Goal: Task Accomplishment & Management: Manage account settings

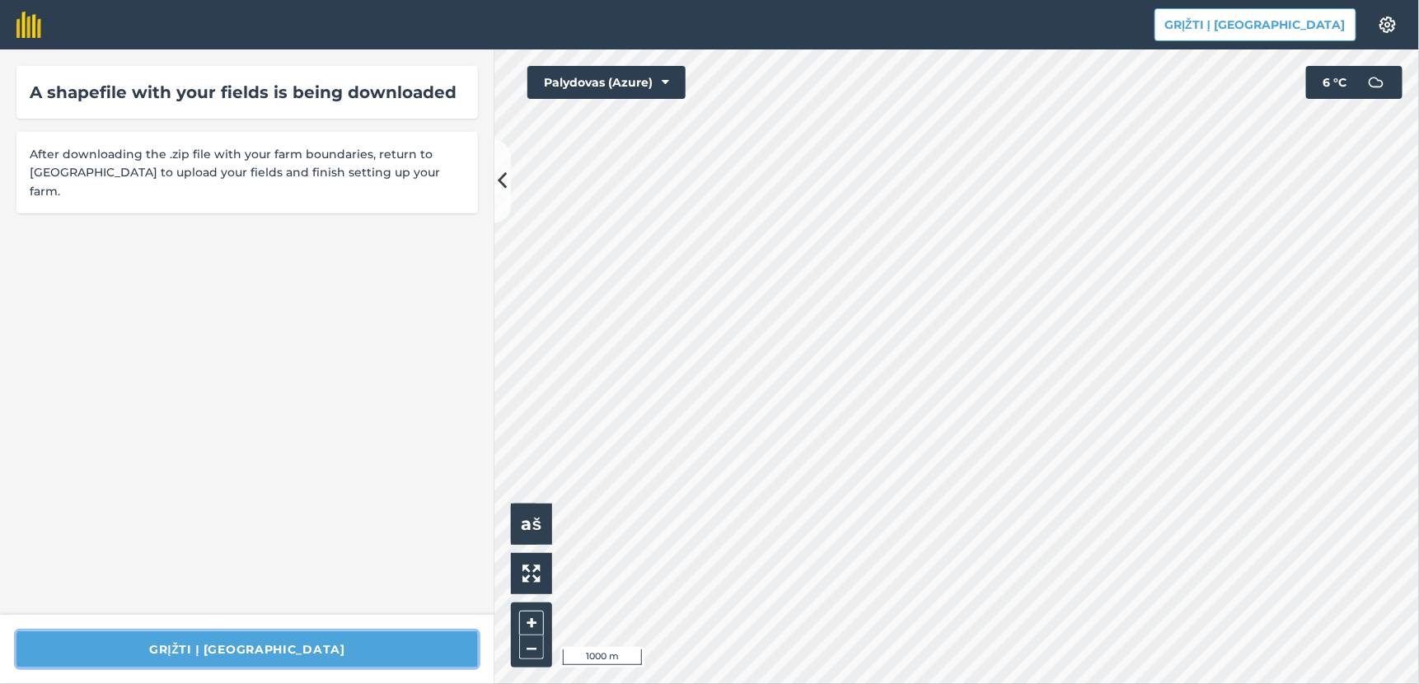
click at [251, 639] on button "Grįžti į [GEOGRAPHIC_DATA]" at bounding box center [246, 649] width 461 height 36
click at [275, 646] on button "Grįžti į [GEOGRAPHIC_DATA]" at bounding box center [246, 649] width 461 height 36
click at [293, 644] on button "Grįžti į [GEOGRAPHIC_DATA]" at bounding box center [246, 649] width 461 height 36
click at [241, 645] on button "Grįžti į [GEOGRAPHIC_DATA]" at bounding box center [246, 649] width 461 height 36
click at [500, 176] on icon at bounding box center [502, 181] width 9 height 29
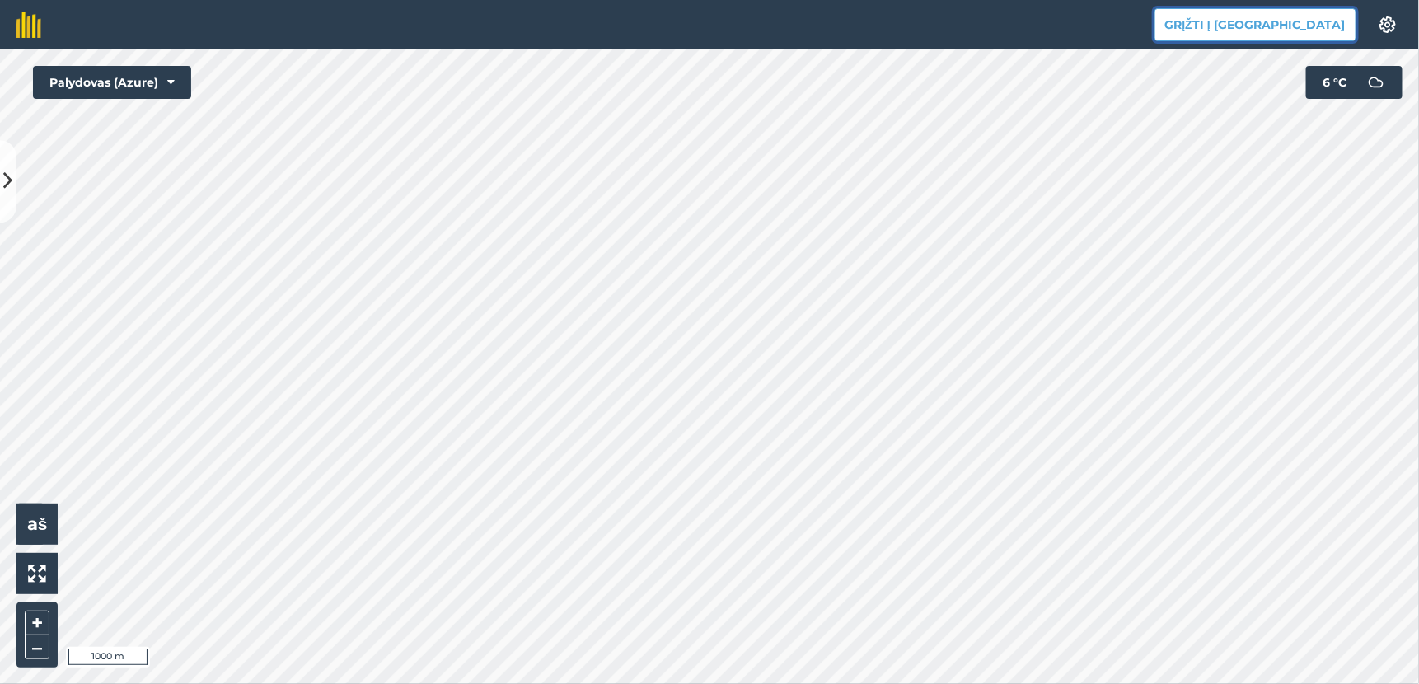
click at [1287, 19] on button "Grįžti į [GEOGRAPHIC_DATA]" at bounding box center [1255, 24] width 202 height 33
click at [1298, 19] on button "Grįžti į [GEOGRAPHIC_DATA]" at bounding box center [1255, 24] width 202 height 33
click at [1326, 24] on button "Grįžti į [GEOGRAPHIC_DATA]" at bounding box center [1255, 24] width 202 height 33
click at [1292, 25] on button "Grįžti į [GEOGRAPHIC_DATA]" at bounding box center [1255, 24] width 202 height 33
click at [1388, 24] on img at bounding box center [1388, 24] width 20 height 16
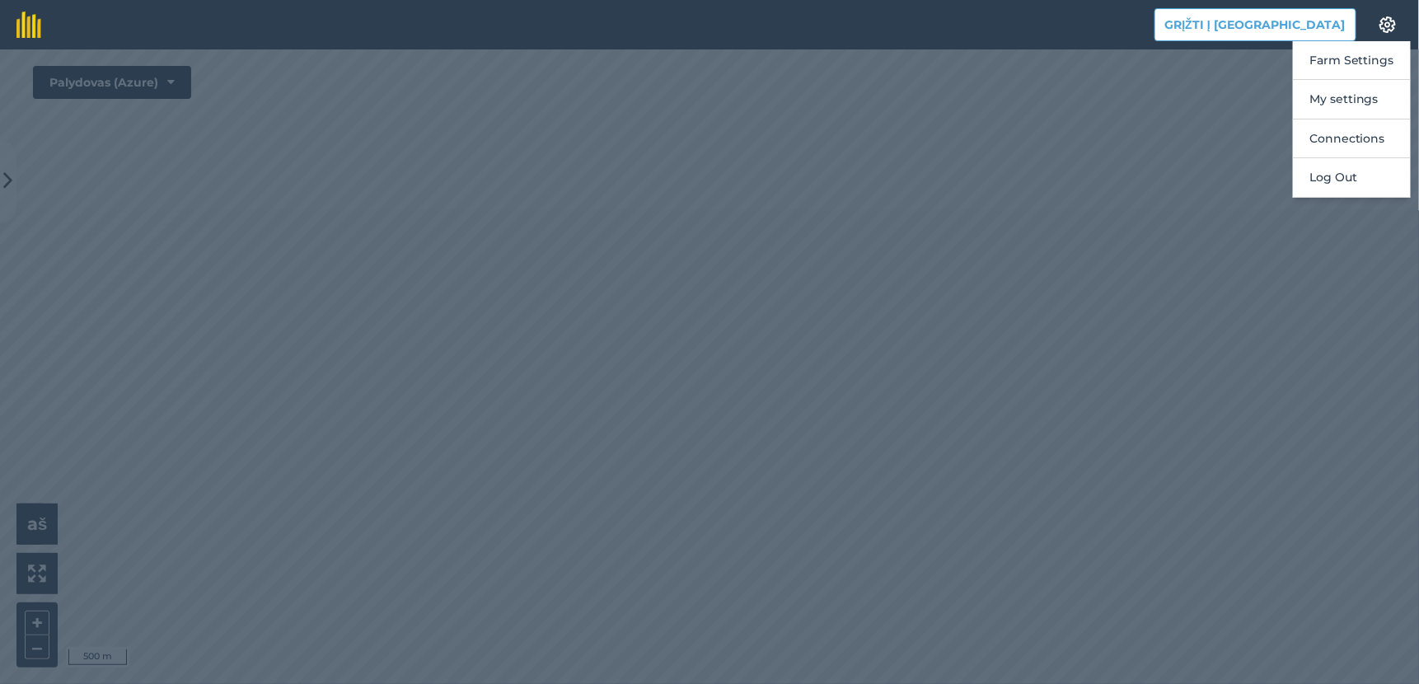
click at [1039, 231] on div at bounding box center [709, 366] width 1419 height 634
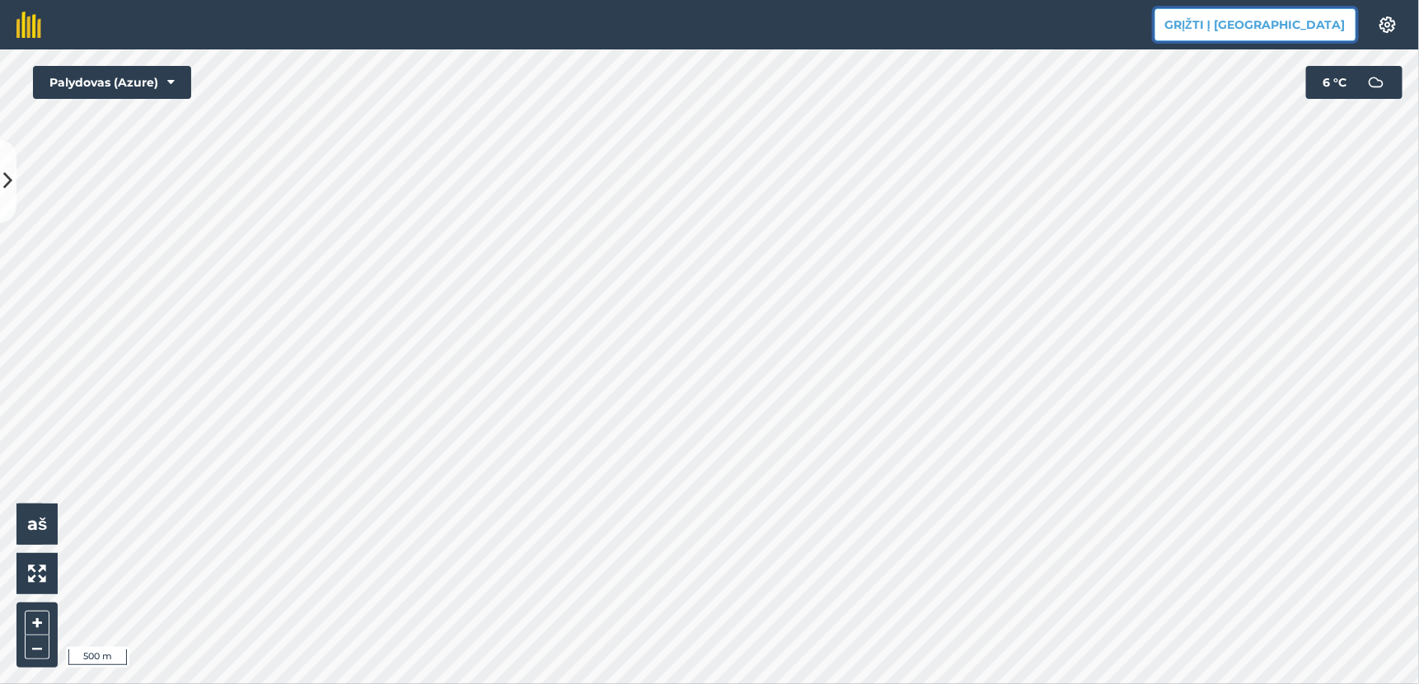
click at [1257, 22] on button "Grįžti į [GEOGRAPHIC_DATA]" at bounding box center [1255, 24] width 202 height 33
